Goal: Task Accomplishment & Management: Manage account settings

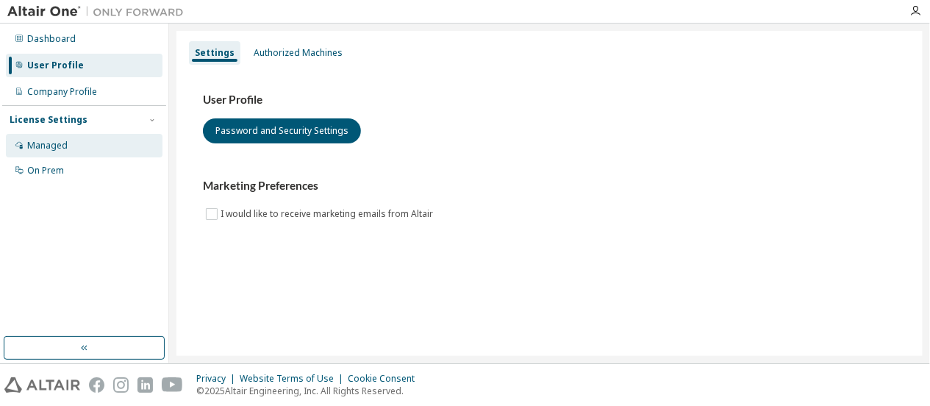
click at [40, 143] on div "Managed" at bounding box center [47, 146] width 40 height 12
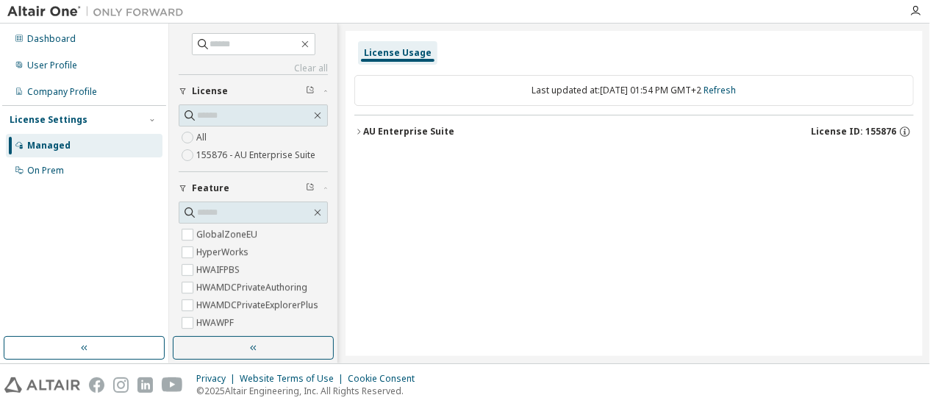
click at [205, 132] on label "All" at bounding box center [202, 138] width 13 height 18
click at [357, 130] on icon "button" at bounding box center [358, 131] width 9 height 9
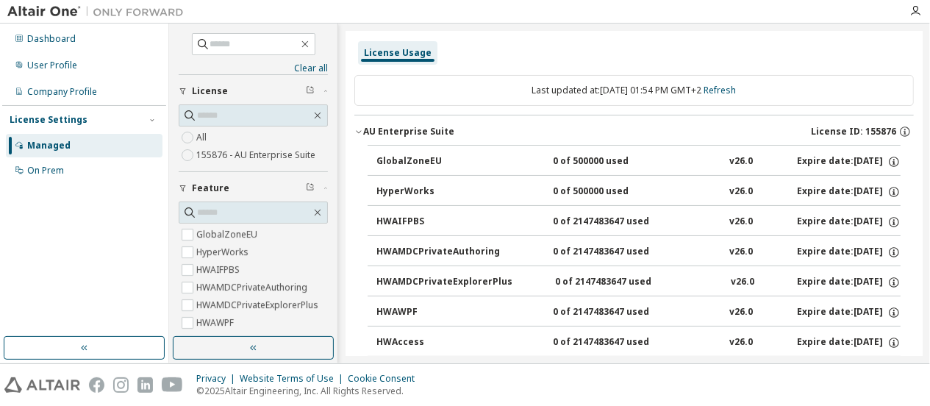
click at [357, 130] on icon "button" at bounding box center [358, 131] width 9 height 9
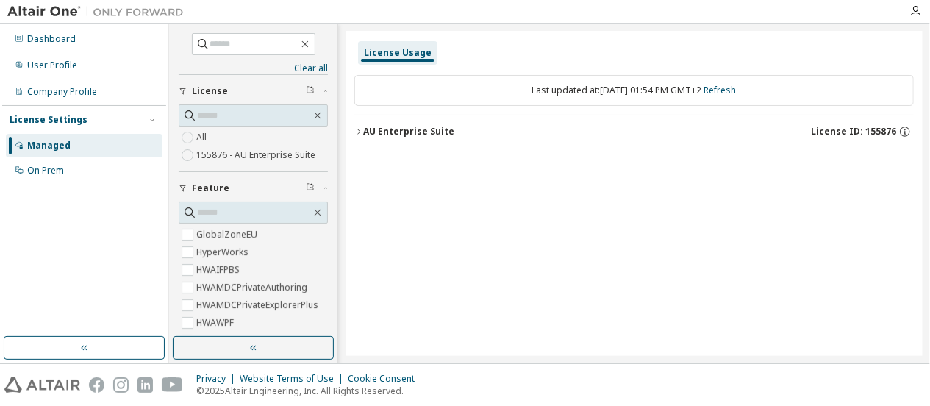
drag, startPoint x: 235, startPoint y: 153, endPoint x: 315, endPoint y: 158, distance: 81.0
click at [315, 158] on label "155876 - AU Enterprise Suite" at bounding box center [257, 155] width 122 height 18
copy label "AU Enterprise Suite"
click at [212, 154] on label "155876 - AU Enterprise Suite" at bounding box center [257, 155] width 122 height 18
